Goal: Task Accomplishment & Management: Use online tool/utility

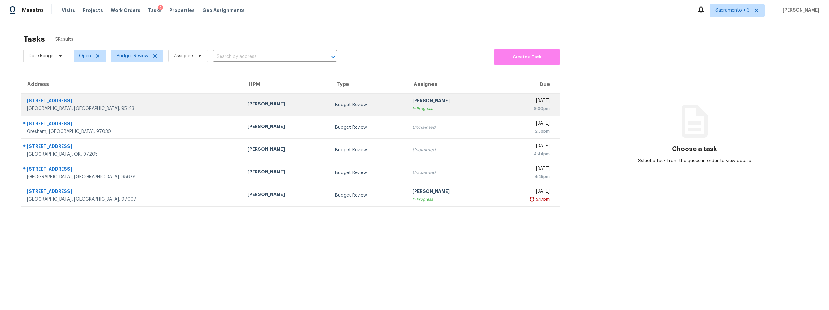
click at [77, 107] on div "San Jose, CA, 95123" at bounding box center [132, 109] width 210 height 6
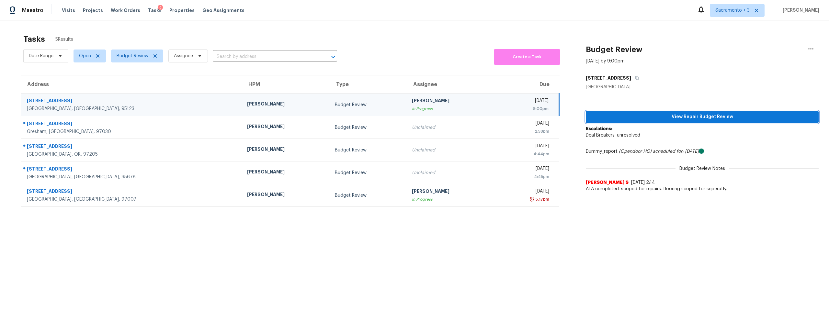
click at [698, 117] on span "View Repair Budget Review" at bounding box center [702, 117] width 223 height 8
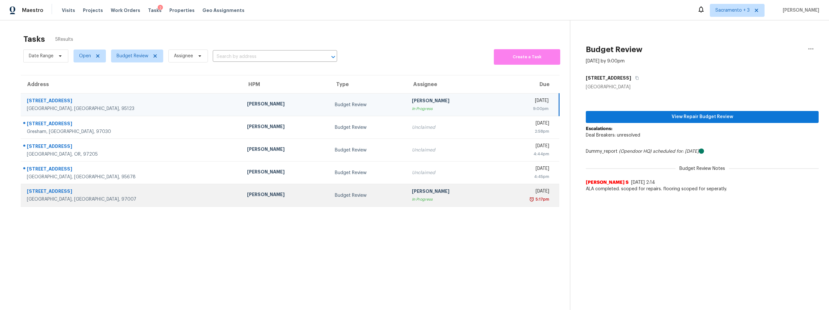
click at [48, 199] on div "Beaverton, OR, 97007" at bounding box center [132, 199] width 210 height 6
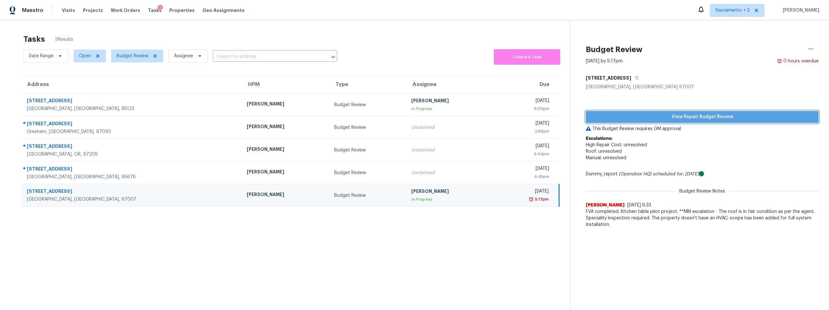
click at [691, 116] on span "View Repair Budget Review" at bounding box center [702, 117] width 223 height 8
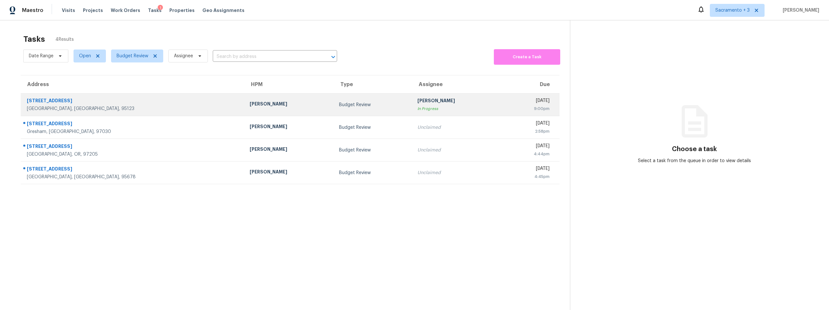
click at [35, 102] on div "5536 Makati Cir" at bounding box center [133, 102] width 213 height 8
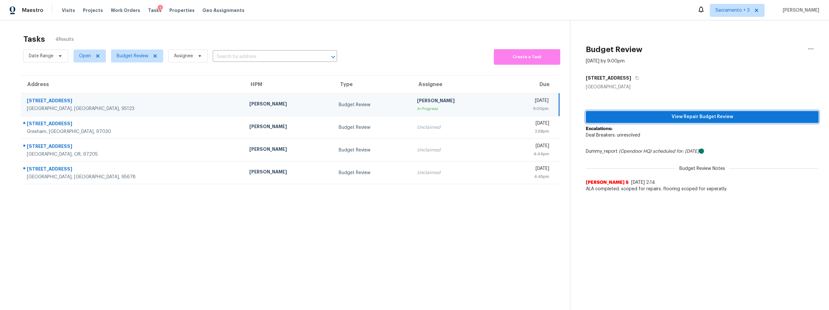
click at [695, 115] on span "View Repair Budget Review" at bounding box center [702, 117] width 223 height 8
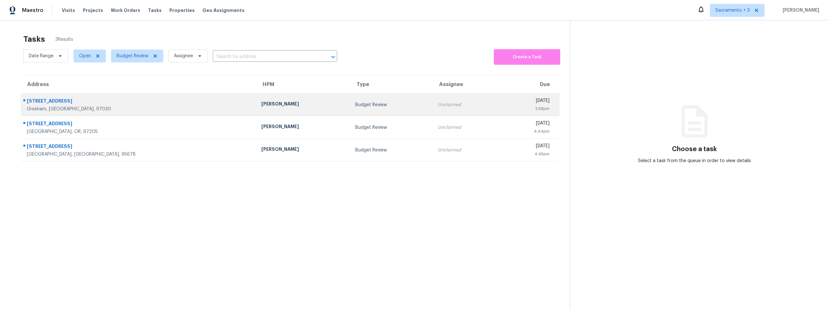
click at [48, 104] on div "3755 SW 4th St" at bounding box center [139, 102] width 224 height 8
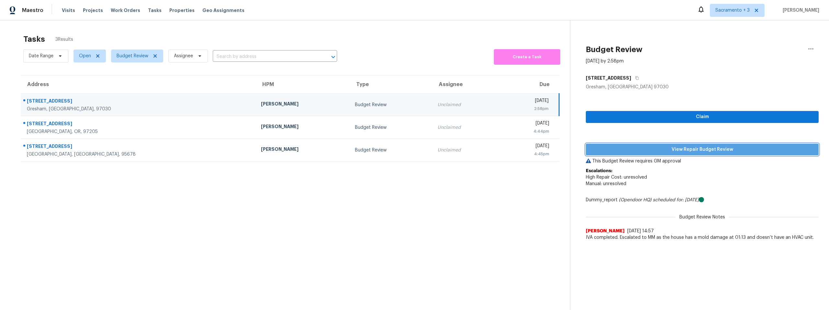
click at [690, 148] on span "View Repair Budget Review" at bounding box center [702, 150] width 223 height 8
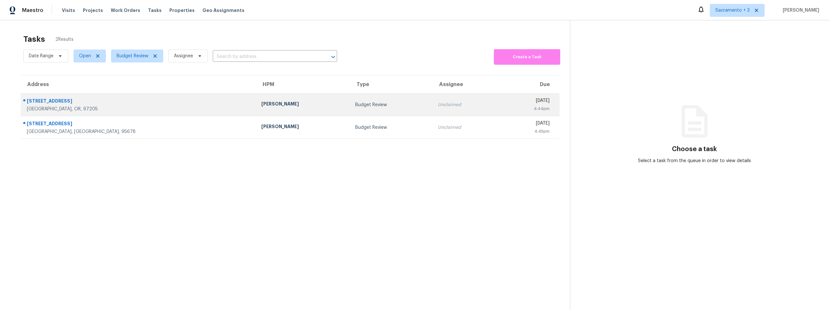
click at [67, 104] on div "2957 SW Champlain Dr" at bounding box center [139, 102] width 224 height 8
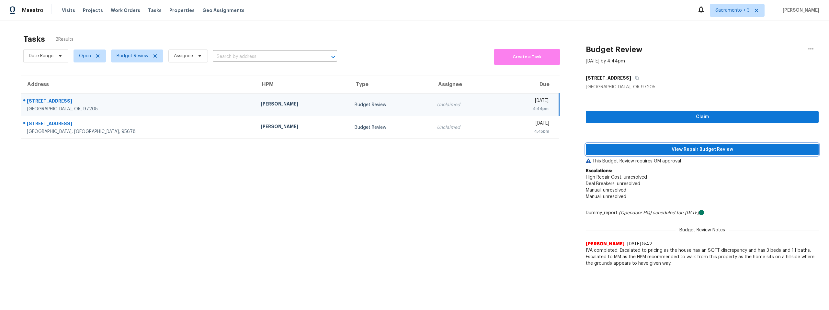
click at [721, 149] on span "View Repair Budget Review" at bounding box center [702, 150] width 223 height 8
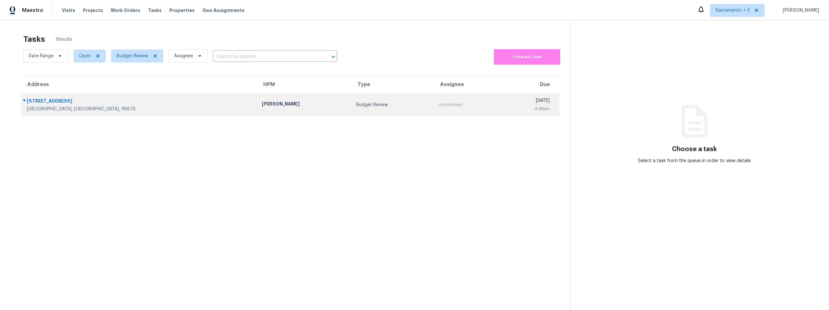
click at [67, 98] on div "[STREET_ADDRESS]" at bounding box center [139, 102] width 225 height 8
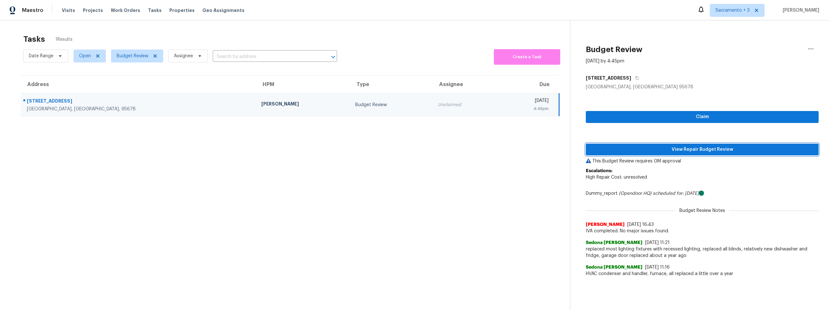
click at [677, 150] on span "View Repair Budget Review" at bounding box center [702, 150] width 223 height 8
